Goal: Information Seeking & Learning: Learn about a topic

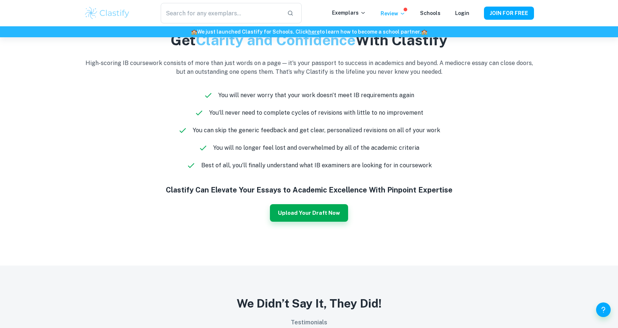
scroll to position [475, 0]
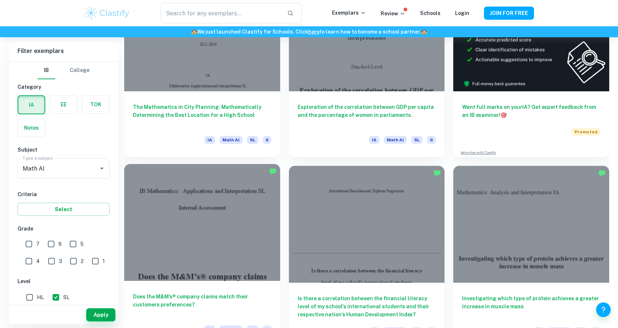
scroll to position [274, 0]
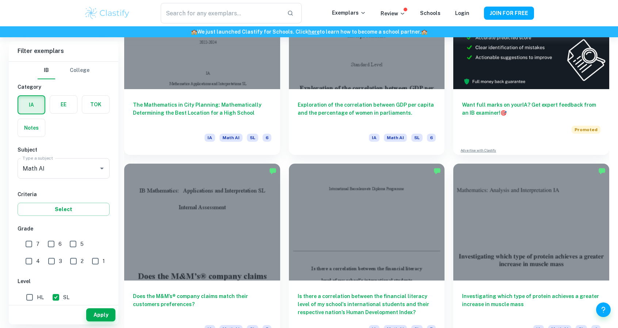
click at [27, 241] on input "7" at bounding box center [29, 244] width 15 height 15
checkbox input "true"
click at [96, 315] on button "Apply" at bounding box center [100, 314] width 29 height 13
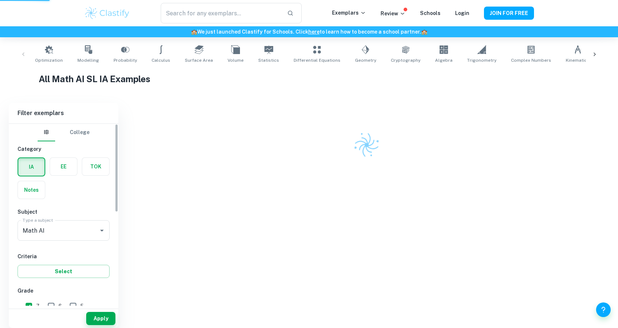
scroll to position [140, 0]
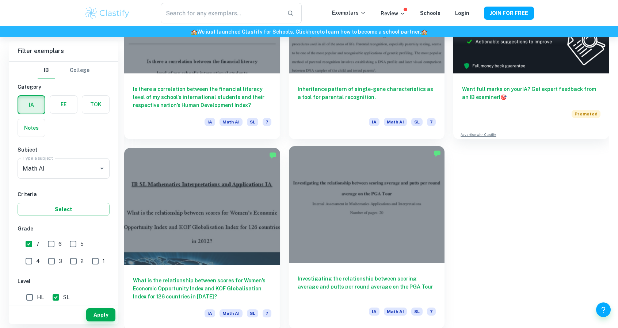
scroll to position [292, 0]
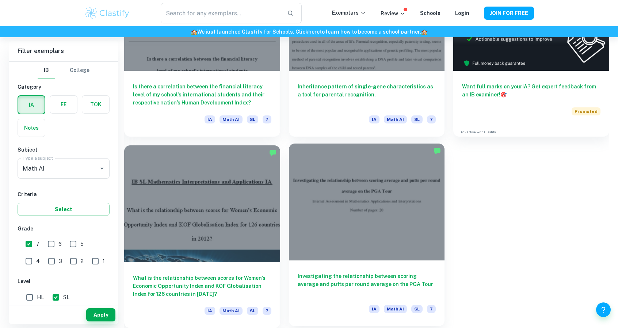
click at [355, 231] on div at bounding box center [367, 202] width 156 height 117
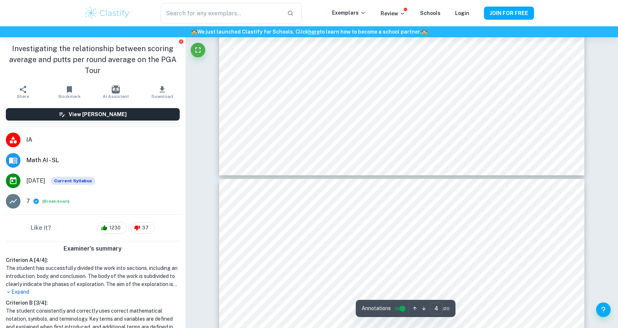
type input "3"
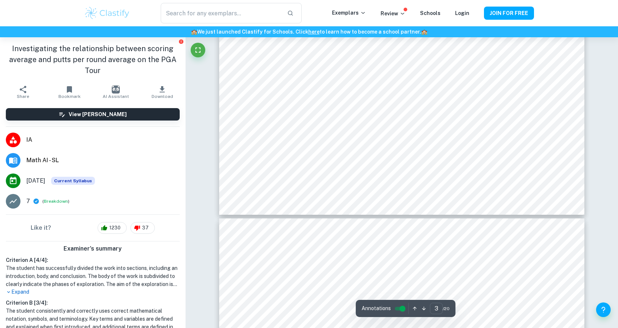
scroll to position [1462, 0]
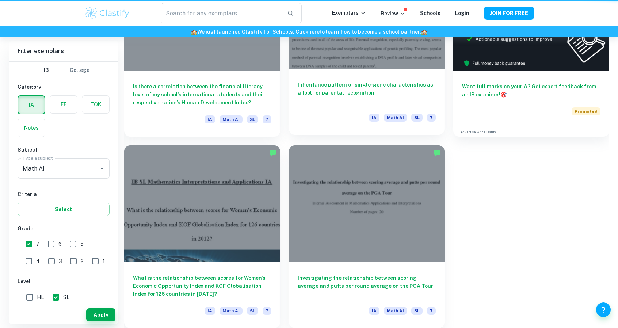
scroll to position [292, 0]
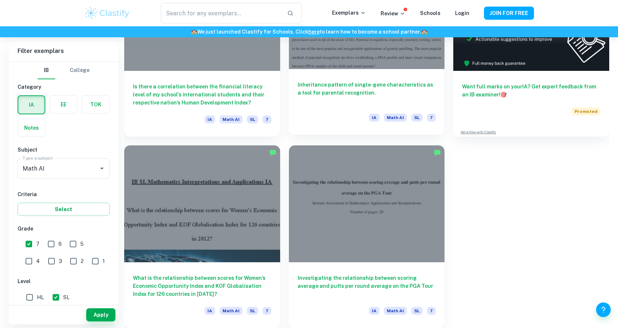
click at [357, 91] on h6 "Inheritance pattern of single-gene characteristics as a tool for parental recog…" at bounding box center [367, 93] width 138 height 24
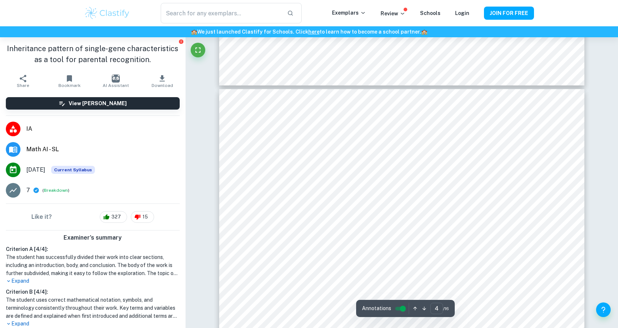
scroll to position [1498, 0]
type input "1"
